Goal: Information Seeking & Learning: Understand process/instructions

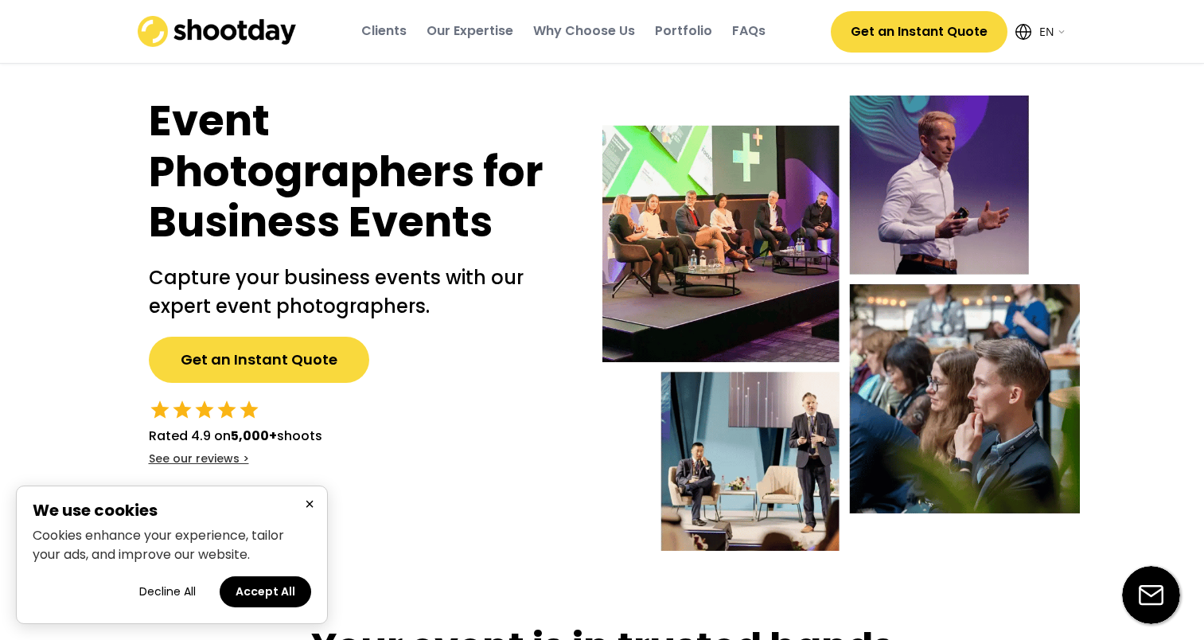
select select ""en""
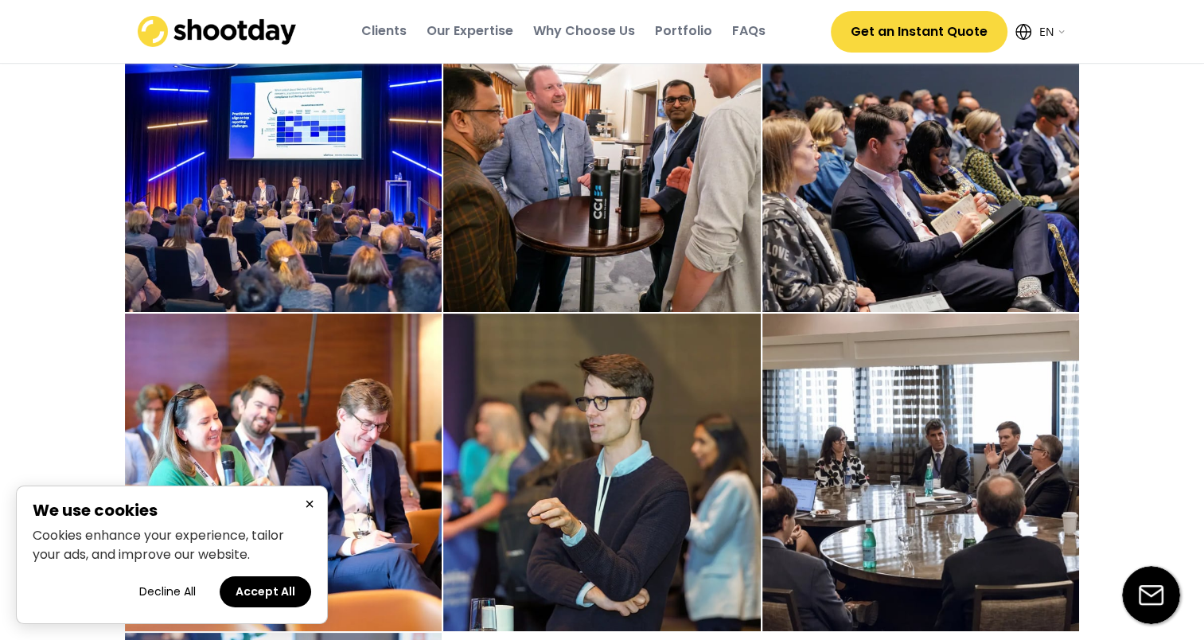
scroll to position [2294, 0]
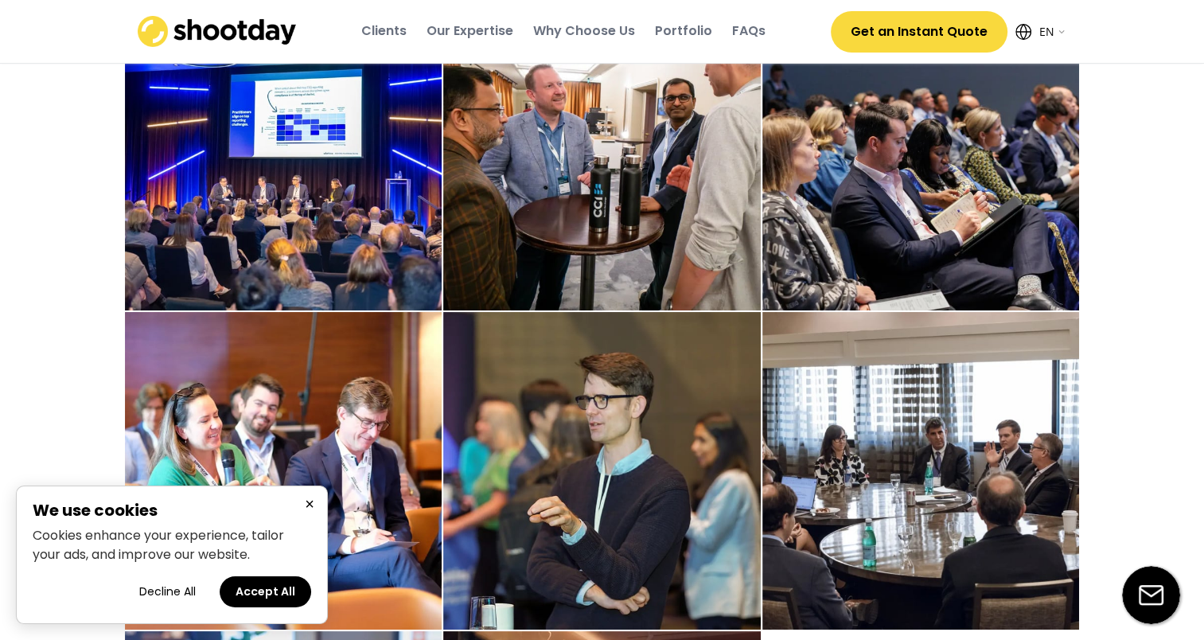
click at [309, 501] on button "×" at bounding box center [309, 504] width 19 height 20
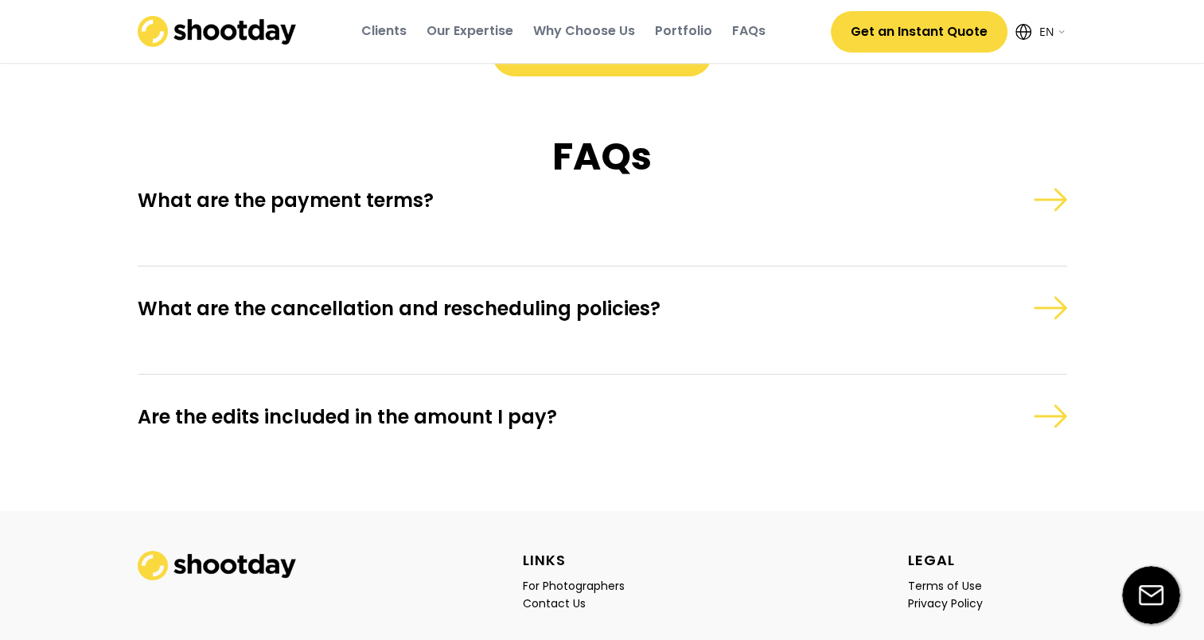
scroll to position [4520, 0]
click at [361, 212] on div "What are the payment terms?" at bounding box center [533, 199] width 790 height 25
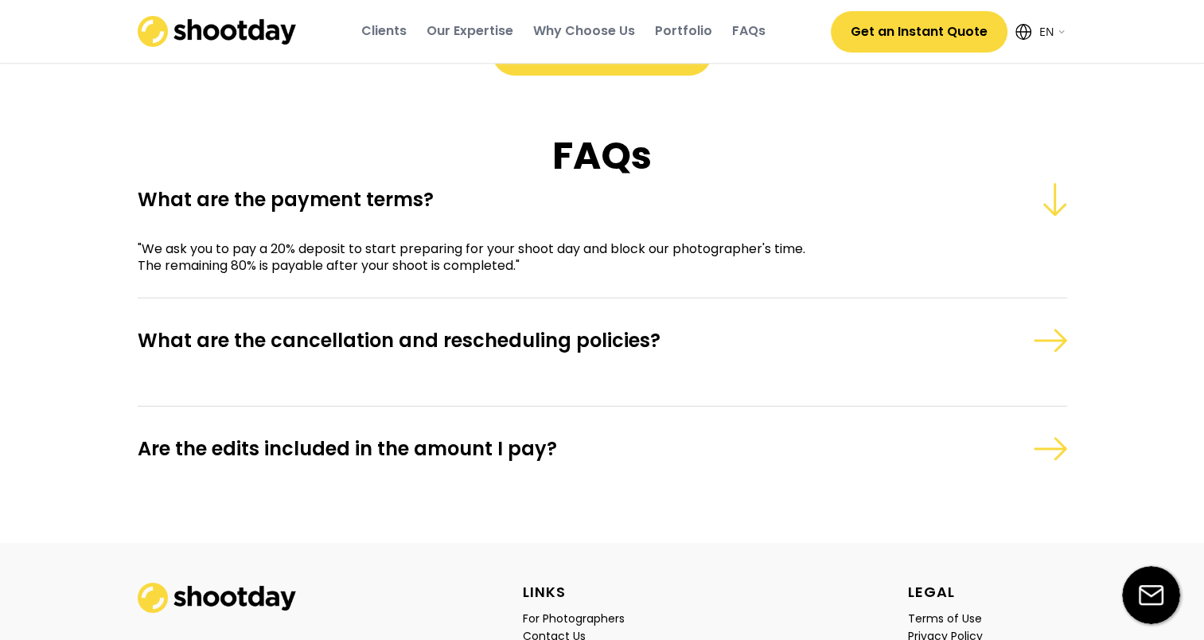
click at [351, 353] on div "What are the cancellation and rescheduling policies?" at bounding box center [533, 340] width 790 height 25
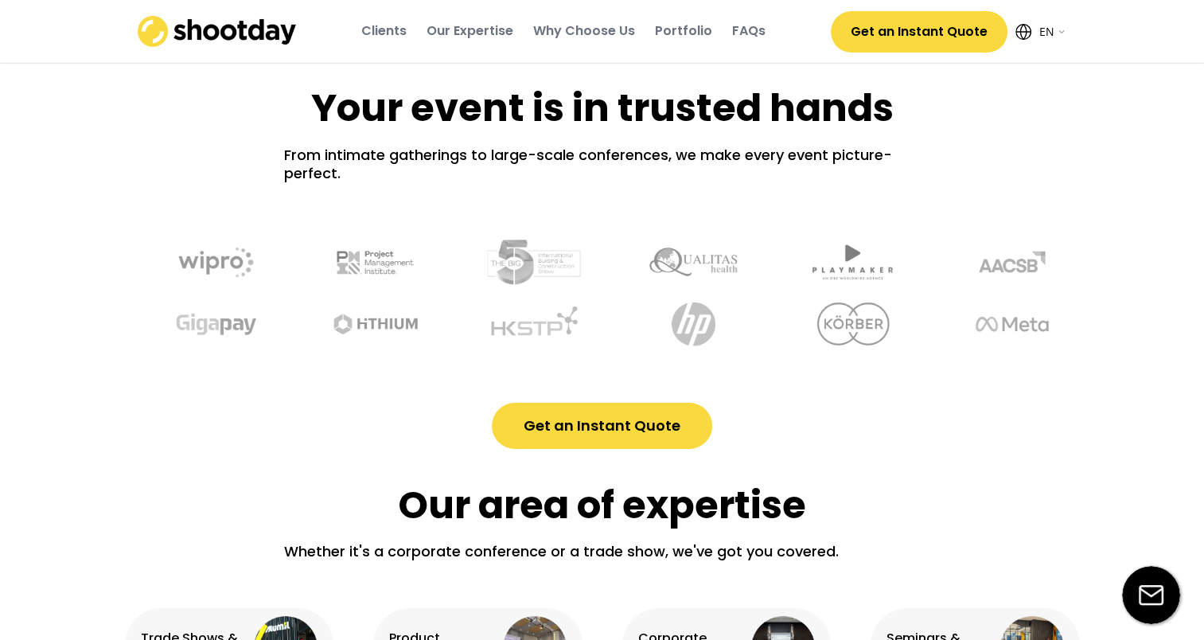
scroll to position [0, 0]
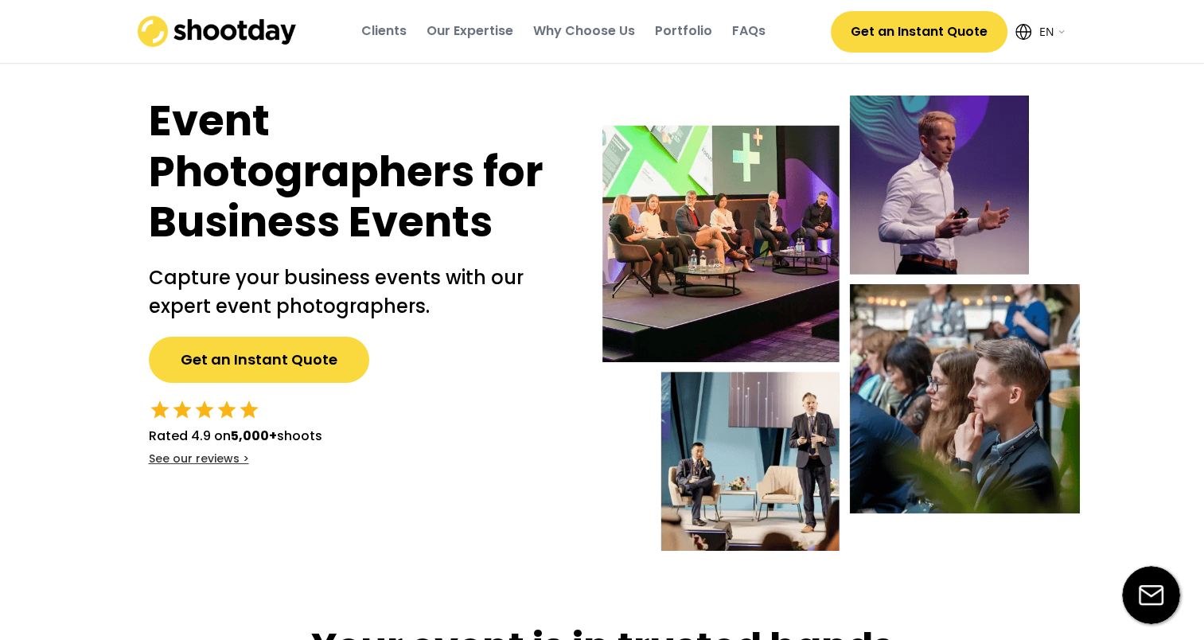
click at [739, 32] on div "FAQs" at bounding box center [748, 31] width 33 height 18
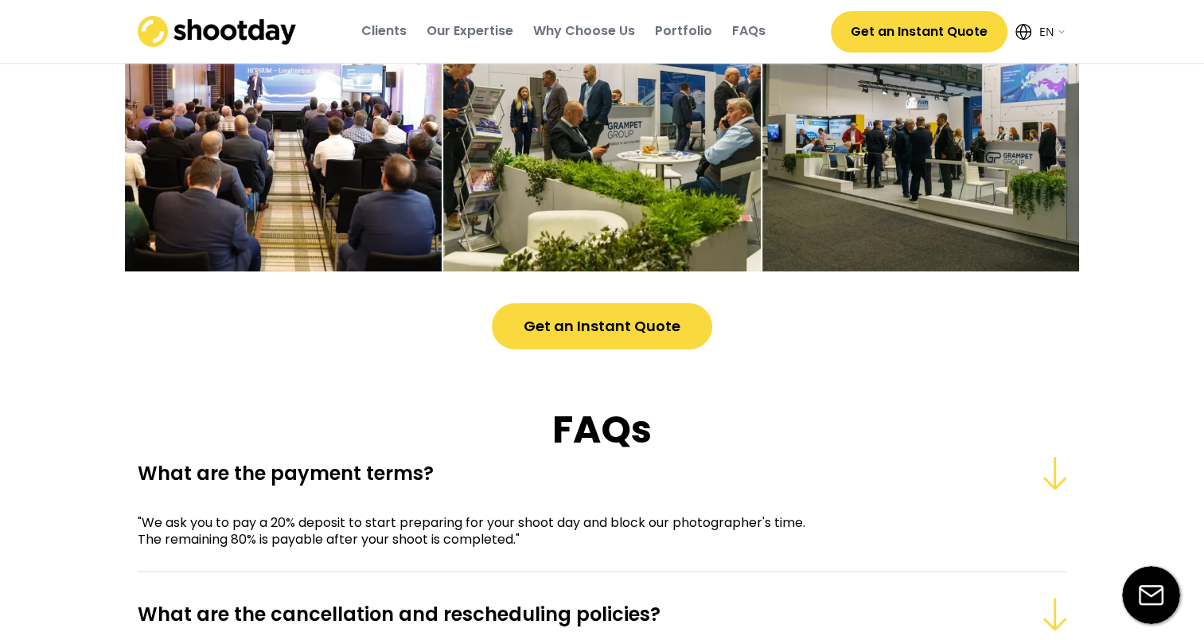
scroll to position [4559, 0]
